Goal: Transaction & Acquisition: Download file/media

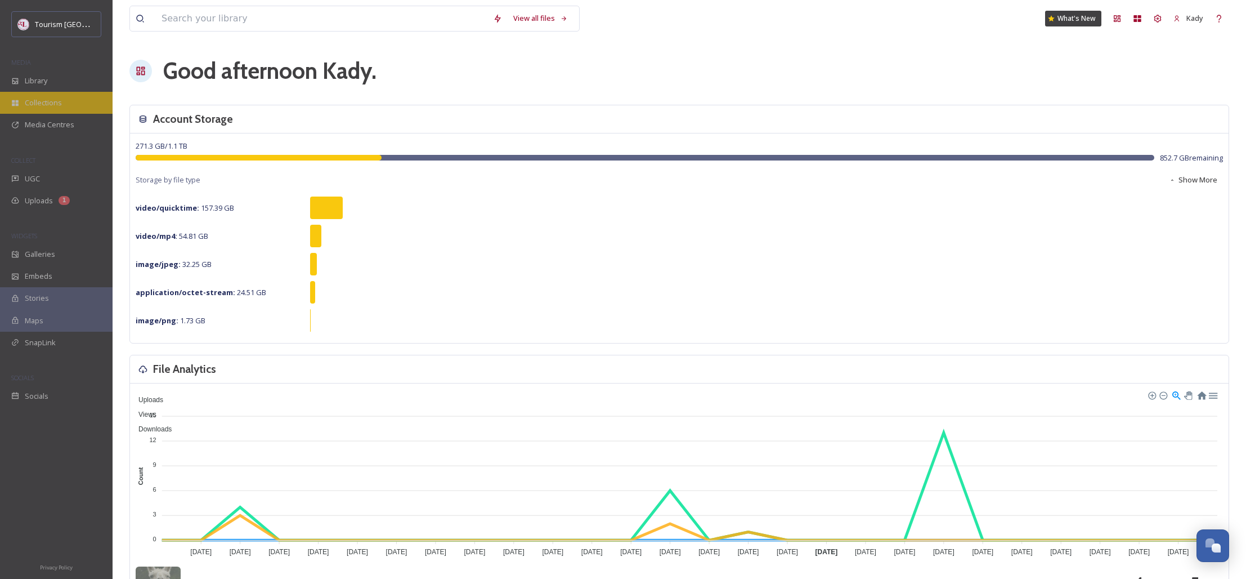
click at [54, 102] on span "Collections" at bounding box center [43, 102] width 37 height 11
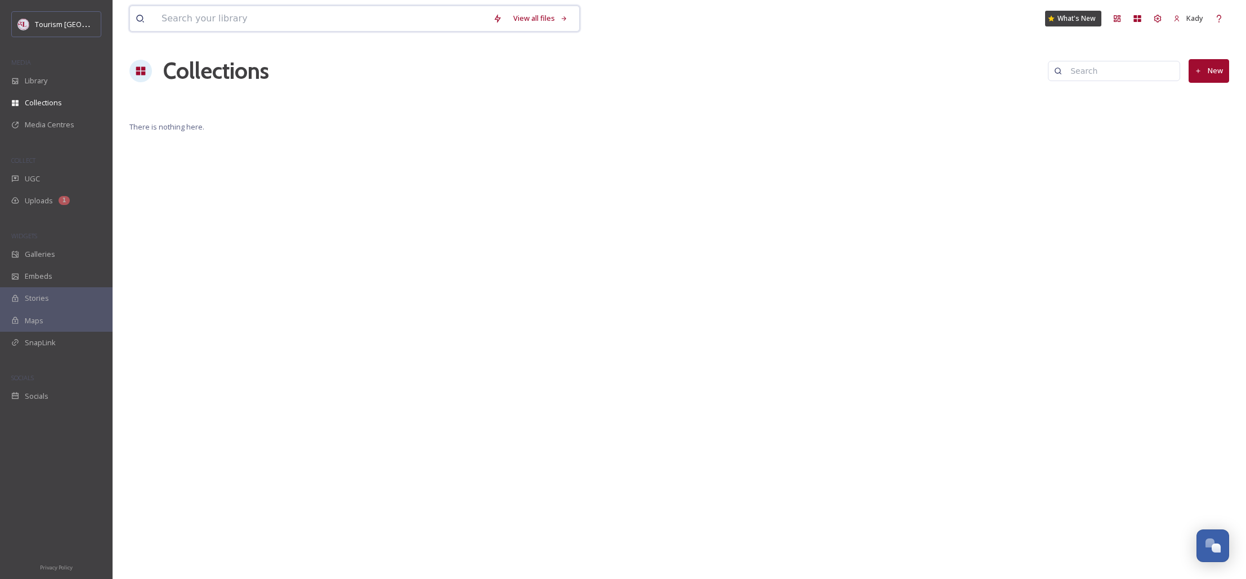
click at [345, 19] on input at bounding box center [321, 18] width 331 height 25
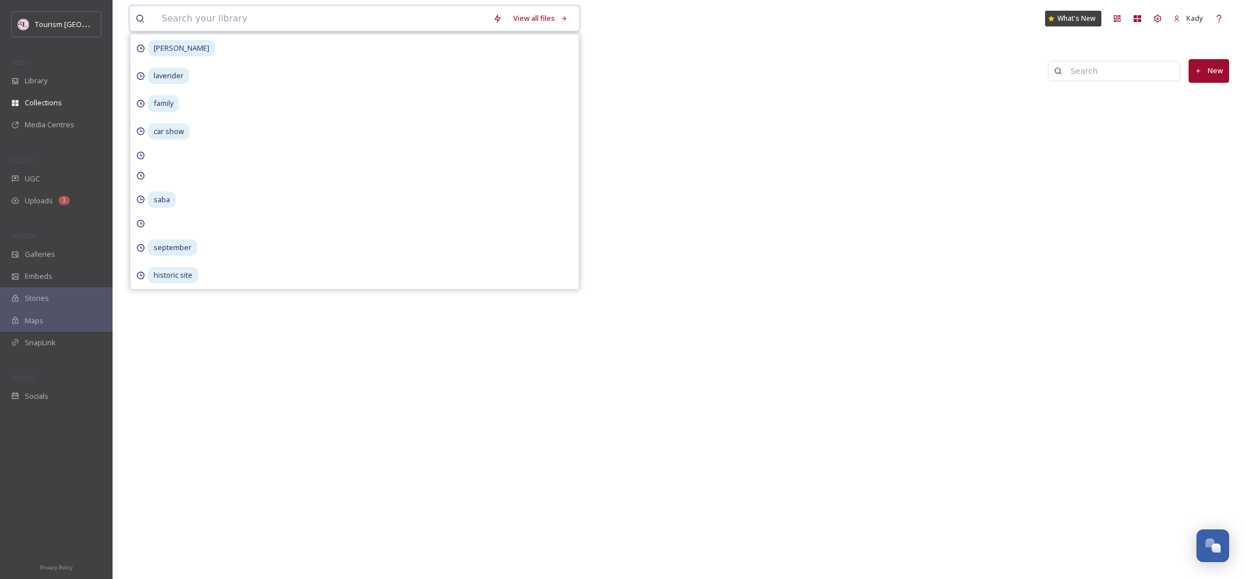
click at [237, 25] on input at bounding box center [321, 18] width 331 height 25
type input "[PERSON_NAME]"
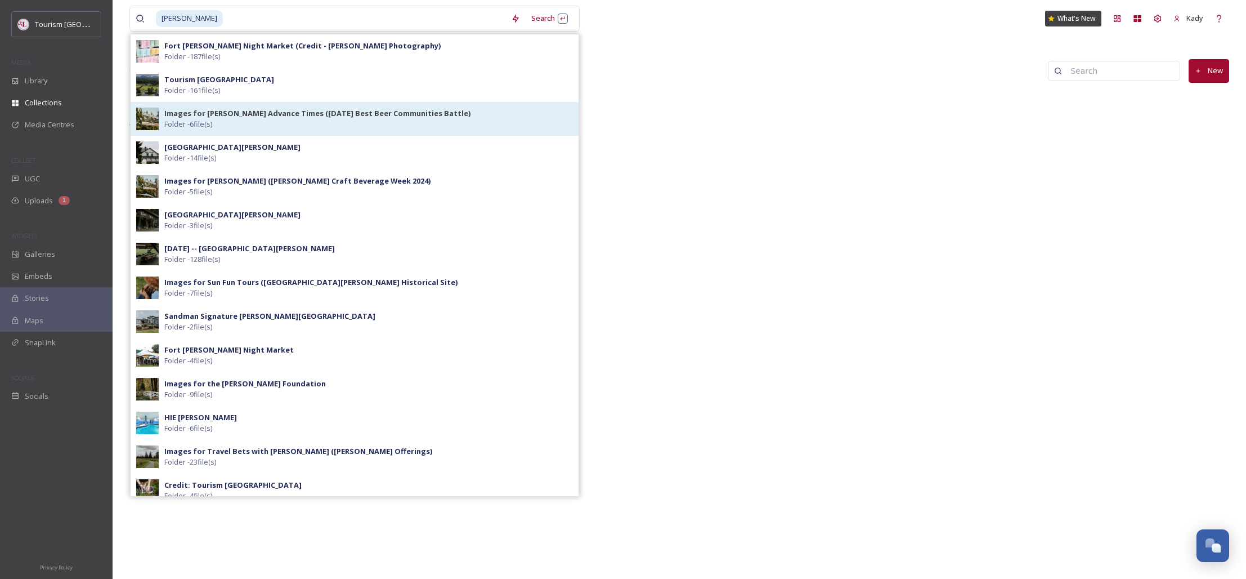
click at [290, 116] on strong "Images for [PERSON_NAME] Advance Times ([DATE] Best Beer Communities Battle)" at bounding box center [317, 113] width 306 height 10
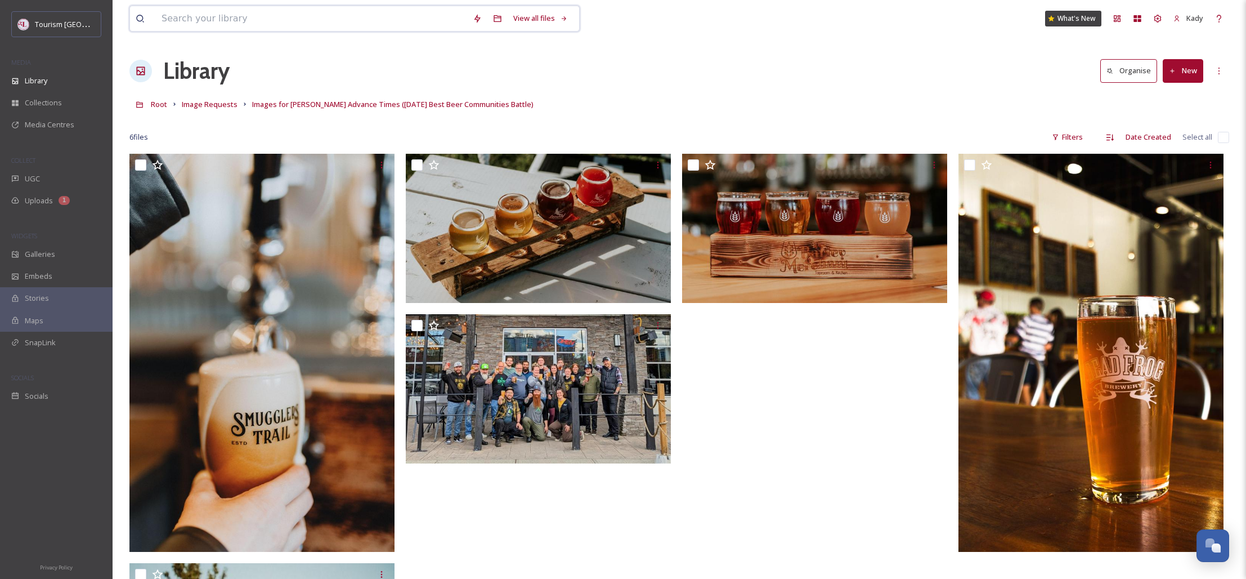
click at [272, 22] on input at bounding box center [311, 18] width 311 height 25
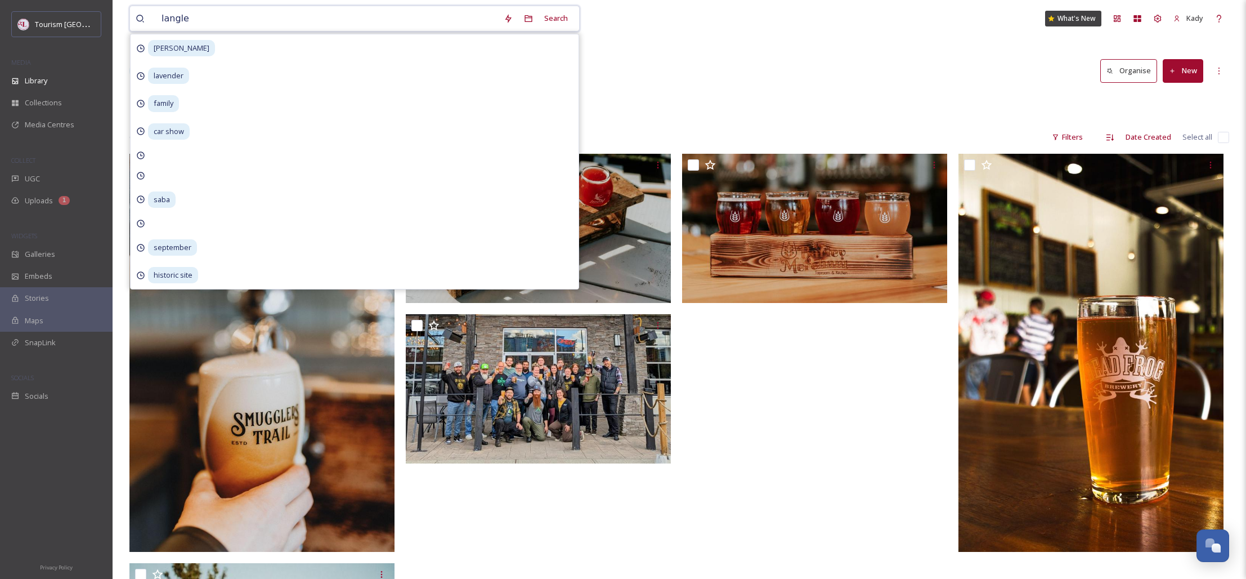
type input "[PERSON_NAME]"
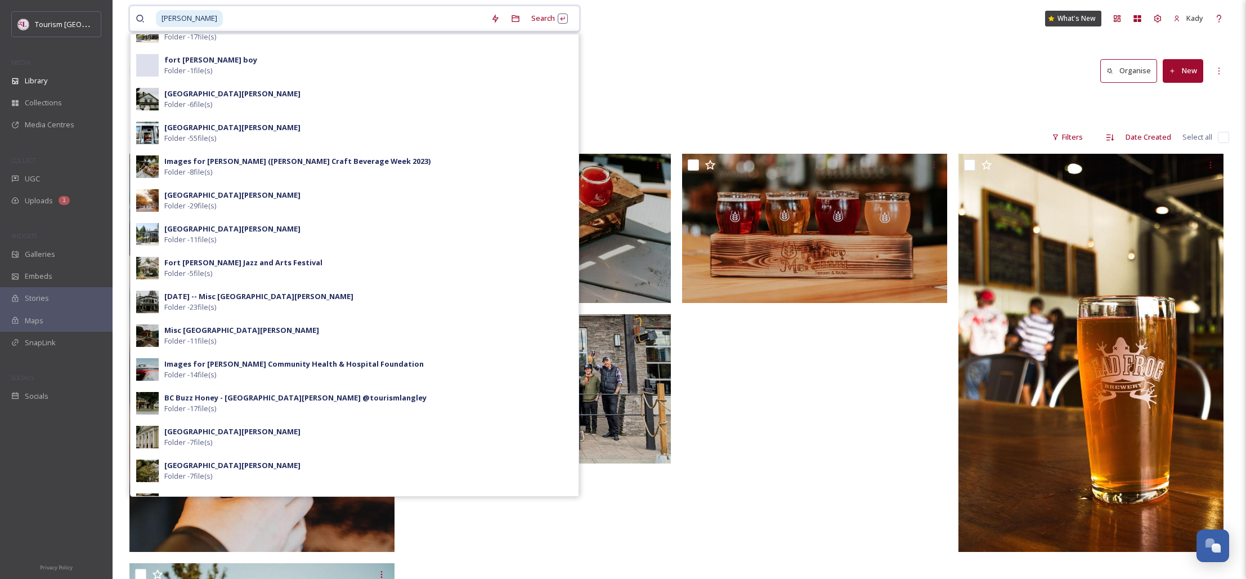
scroll to position [1220, 0]
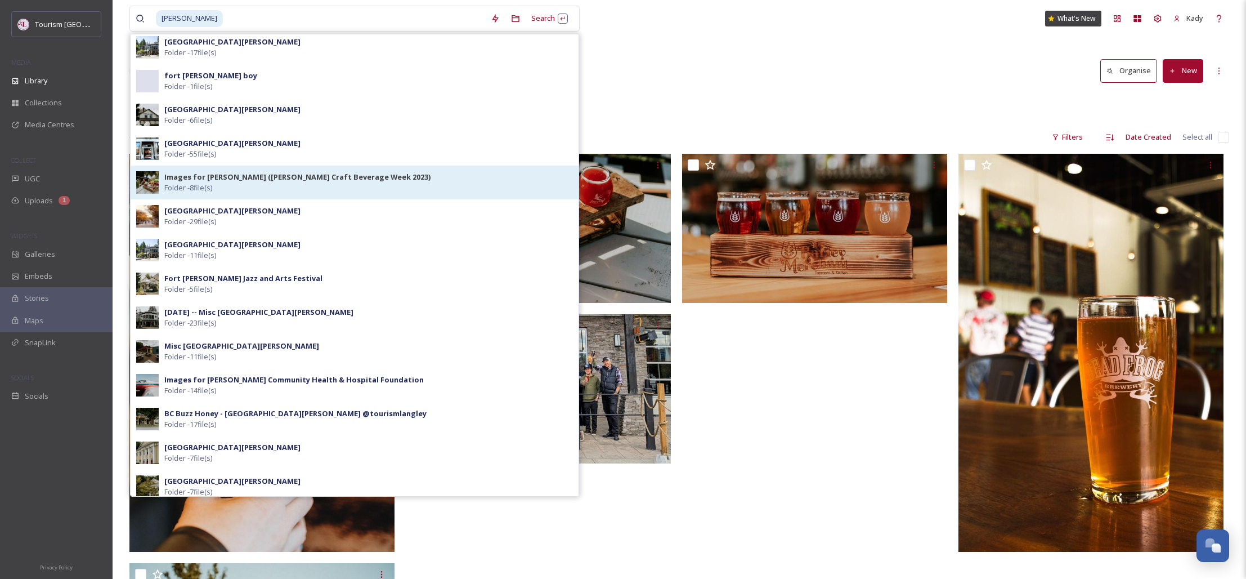
click at [225, 173] on strong "Images for [PERSON_NAME] ([PERSON_NAME] Craft Beverage Week 2023)" at bounding box center [297, 177] width 266 height 10
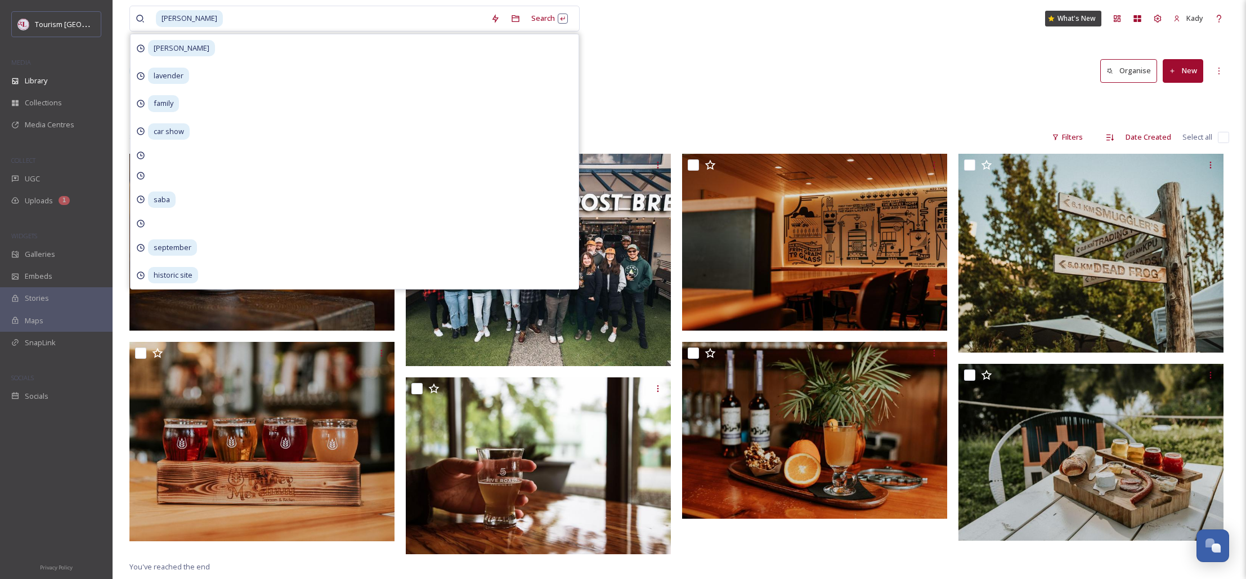
click at [861, 89] on div "[PERSON_NAME] Search [PERSON_NAME] lavender family car show saba september hist…" at bounding box center [679, 366] width 1133 height 732
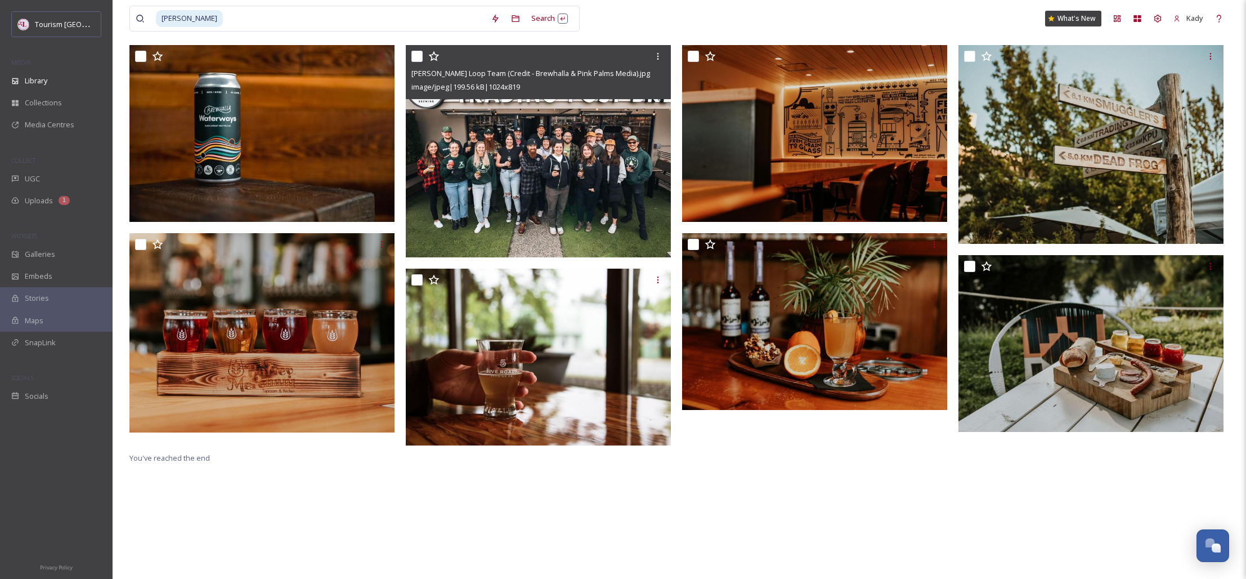
scroll to position [111, 0]
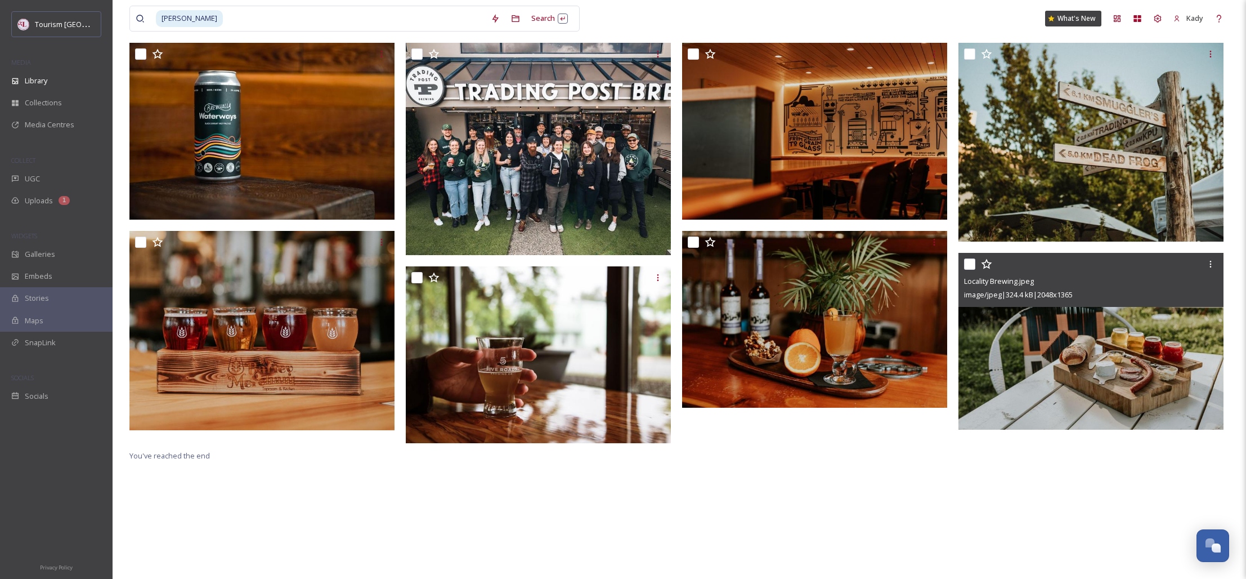
click at [1066, 379] on img at bounding box center [1090, 341] width 265 height 177
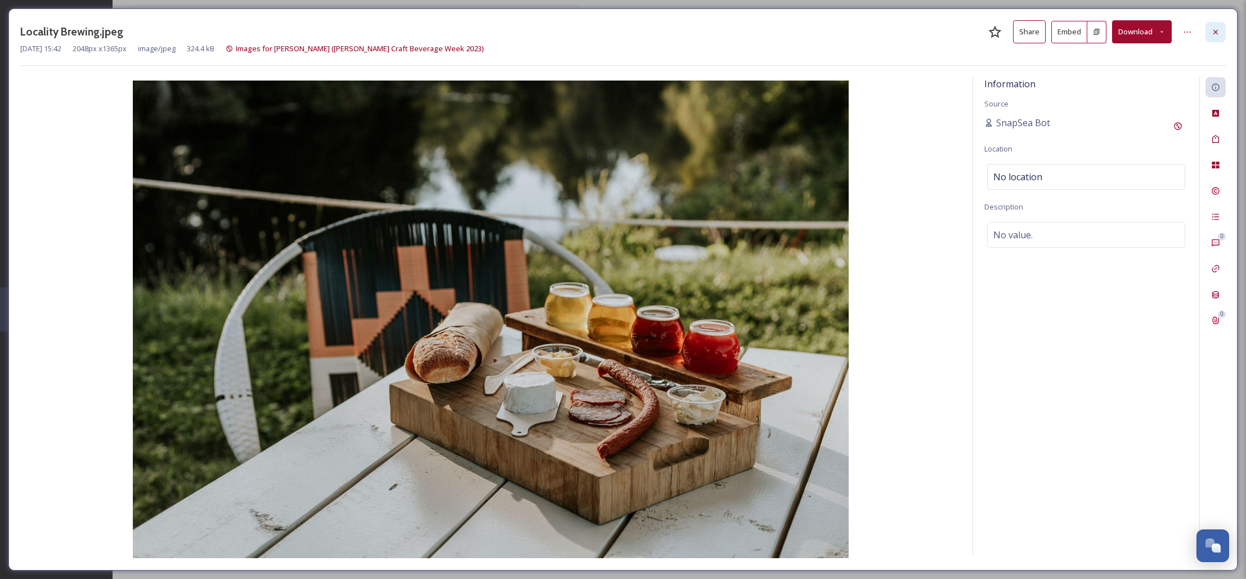
click at [1218, 37] on div at bounding box center [1215, 32] width 20 height 20
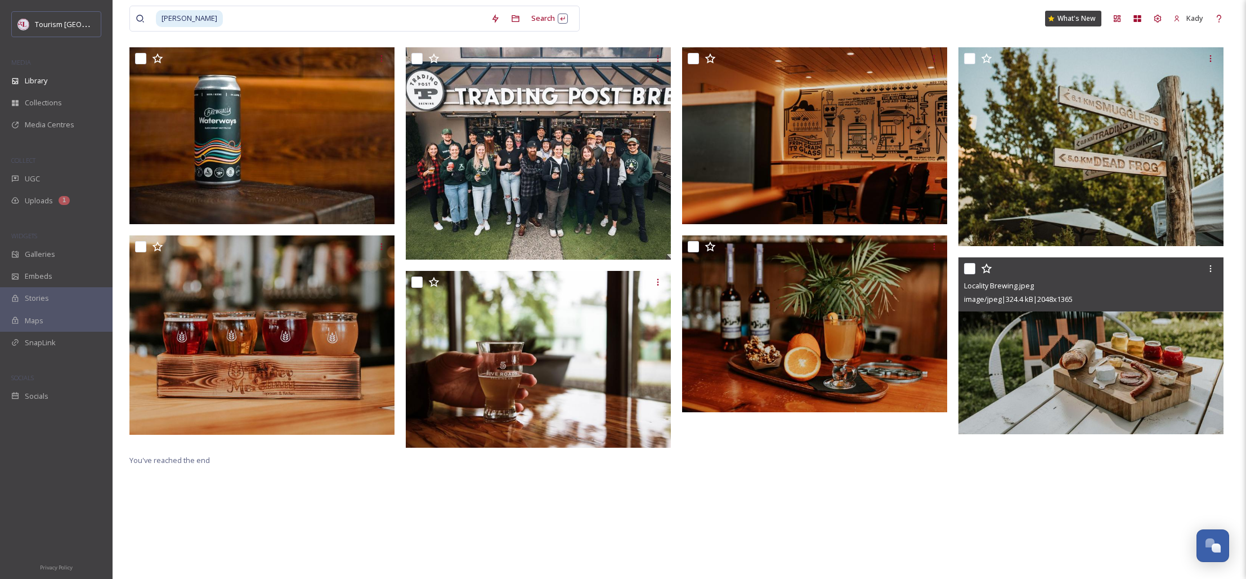
scroll to position [102, 0]
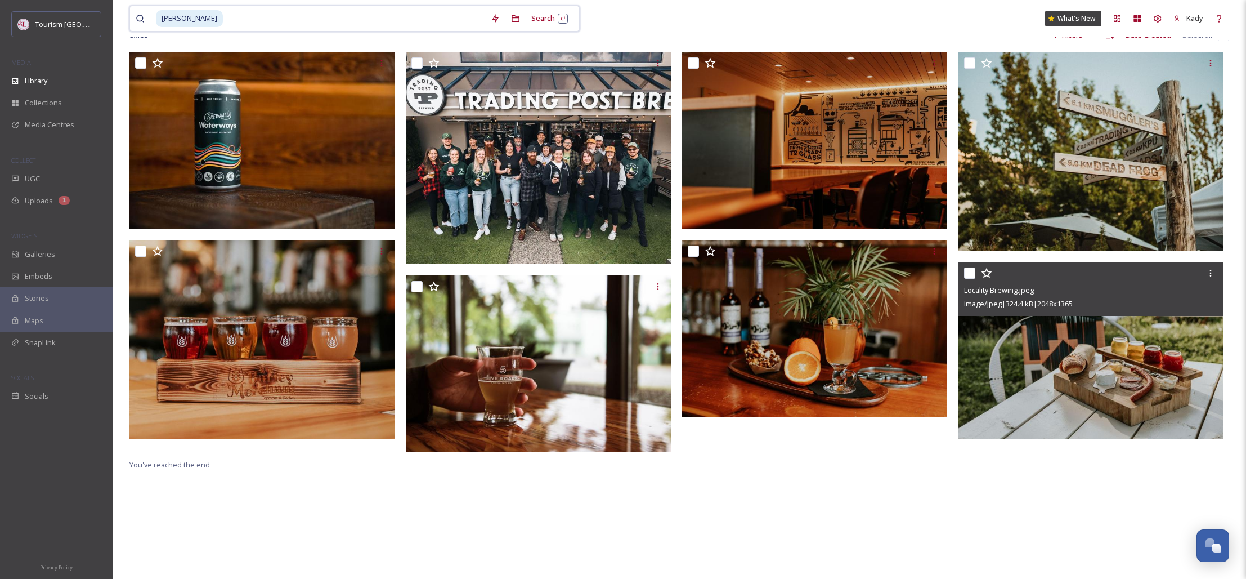
click at [224, 23] on input at bounding box center [354, 18] width 261 height 25
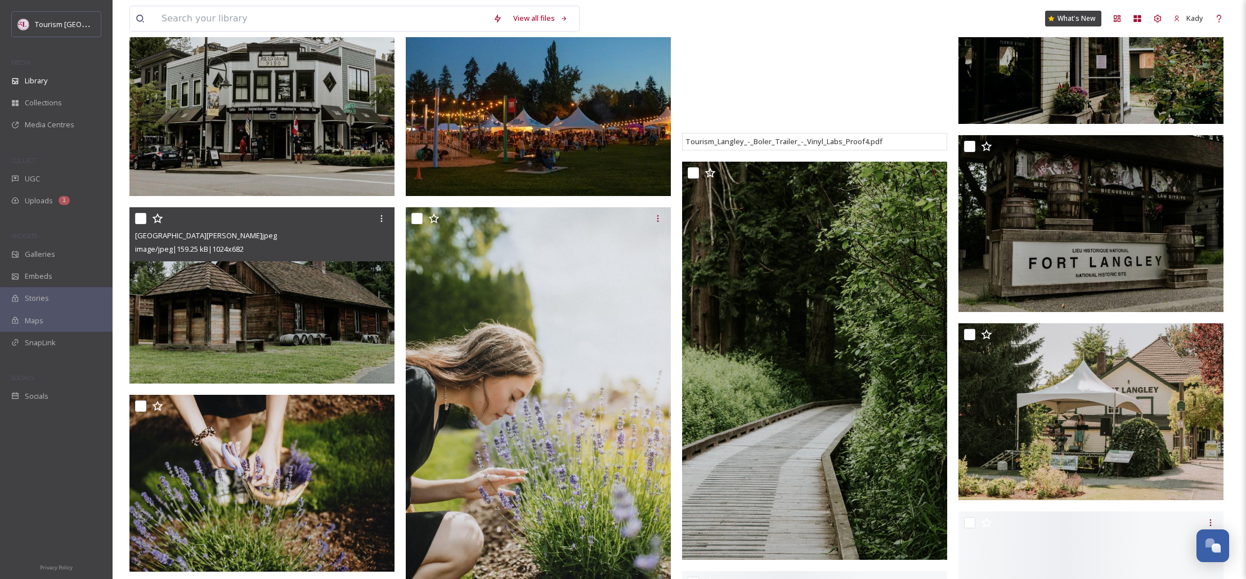
scroll to position [4197, 0]
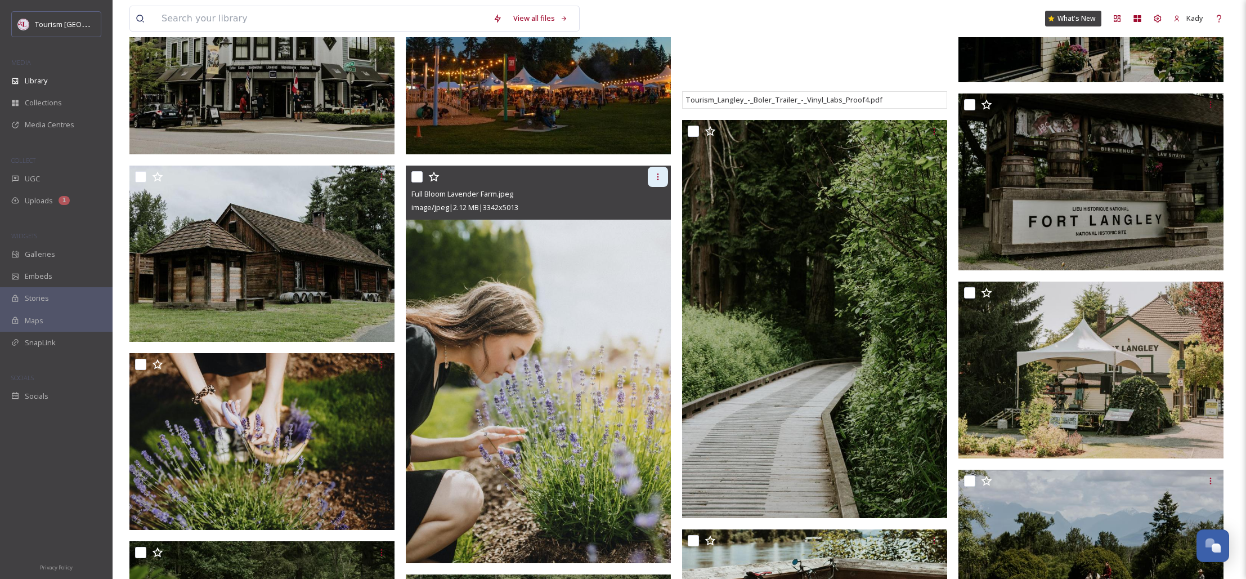
click at [662, 178] on div at bounding box center [658, 177] width 20 height 20
